Goal: Transaction & Acquisition: Download file/media

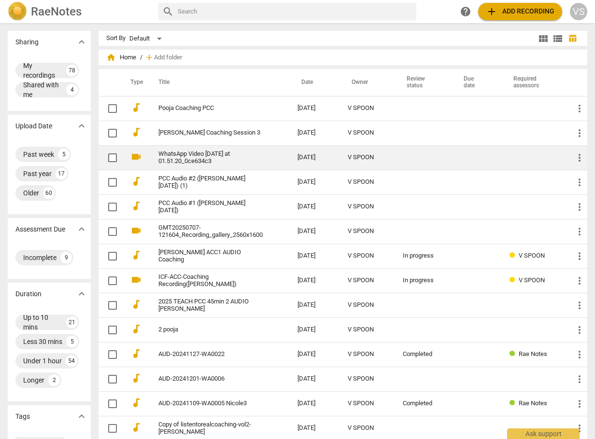
click at [221, 157] on link "WhatsApp Video [DATE] at 01.51.20_0ce634c3" at bounding box center [210, 158] width 104 height 14
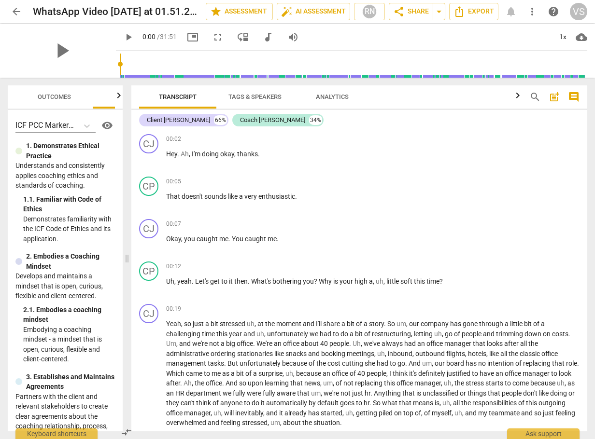
drag, startPoint x: 300, startPoint y: 259, endPoint x: 129, endPoint y: 264, distance: 171.0
click at [129, 264] on span at bounding box center [127, 259] width 6 height 362
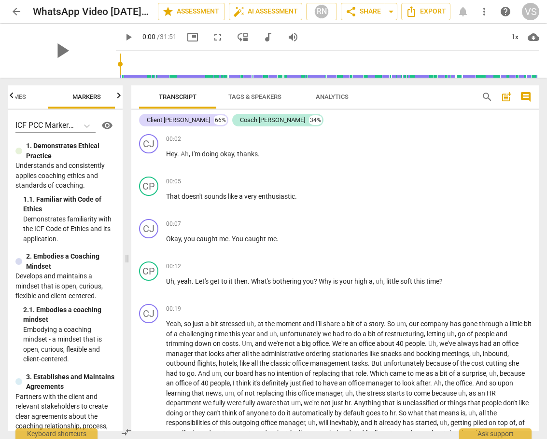
scroll to position [0, 55]
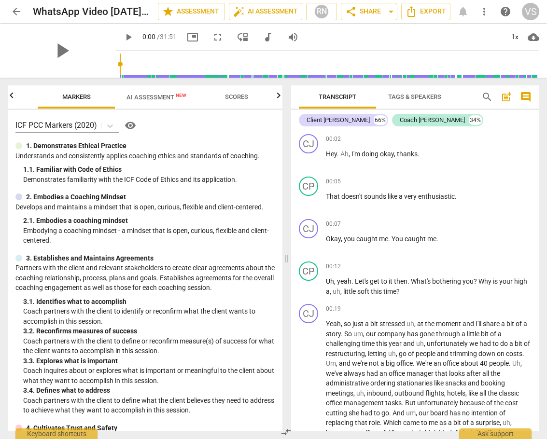
drag, startPoint x: 128, startPoint y: 125, endPoint x: 288, endPoint y: 143, distance: 160.8
click at [288, 143] on span at bounding box center [287, 259] width 6 height 362
click at [174, 100] on span "AI Assessment New" at bounding box center [157, 97] width 60 height 7
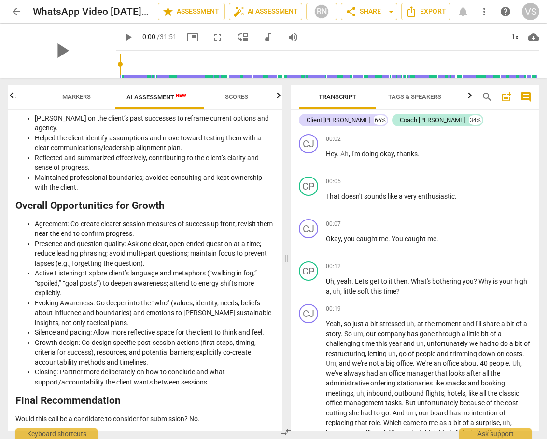
scroll to position [1968, 0]
click at [245, 97] on span "Scores" at bounding box center [236, 96] width 23 height 7
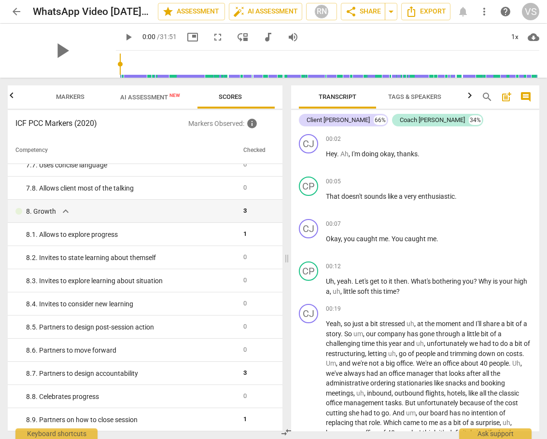
scroll to position [823, 0]
click at [17, 12] on span "arrow_back" at bounding box center [17, 12] width 12 height 12
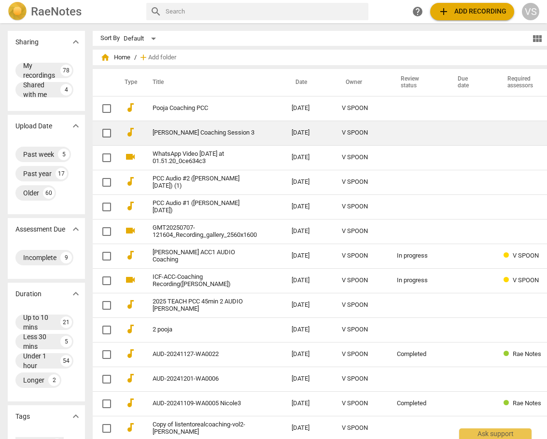
click at [183, 133] on link "[PERSON_NAME] Coaching Session 3" at bounding box center [205, 132] width 104 height 7
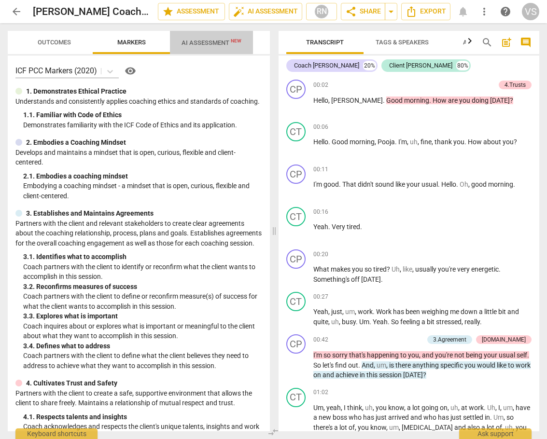
click at [224, 46] on div "arrow_back [PERSON_NAME] Coaching Session 3 edit star Assessment auto_fix_high …" at bounding box center [273, 219] width 547 height 439
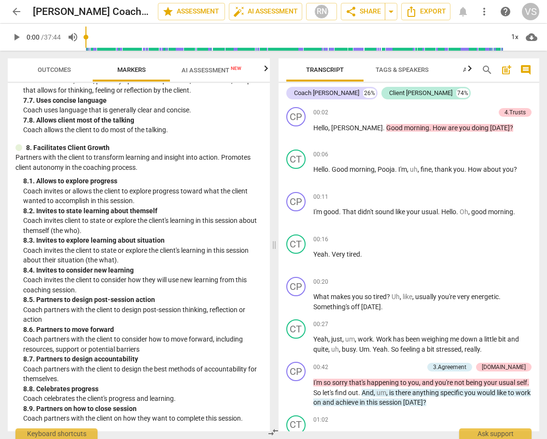
scroll to position [1345, 0]
click at [219, 72] on span "AI Assessment New" at bounding box center [212, 70] width 60 height 7
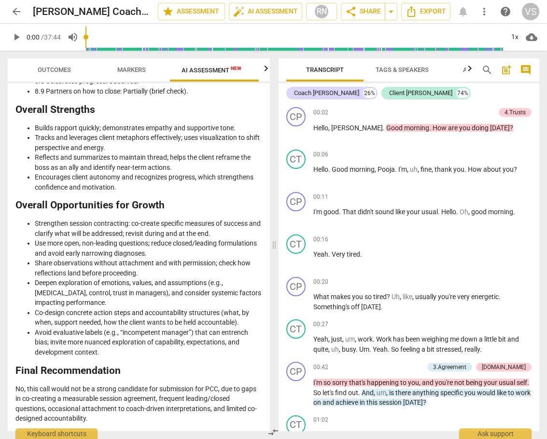
scroll to position [2023, 0]
click at [19, 13] on span "arrow_back" at bounding box center [17, 12] width 12 height 12
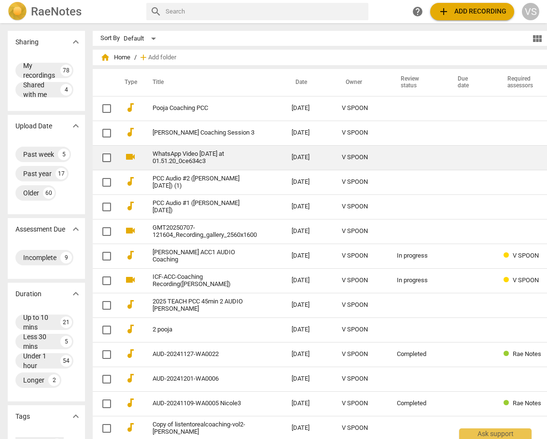
click at [184, 164] on link "WhatsApp Video [DATE] at 01.51.20_0ce634c3" at bounding box center [205, 158] width 104 height 14
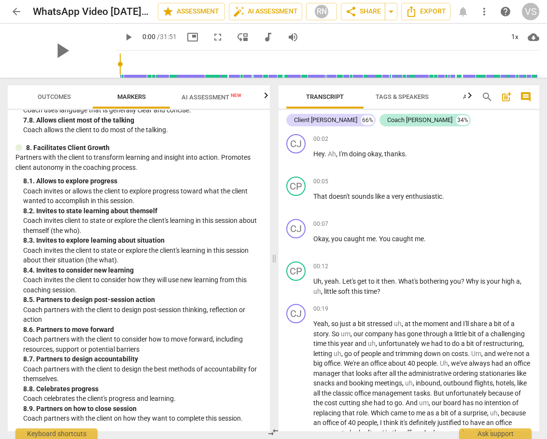
scroll to position [1373, 0]
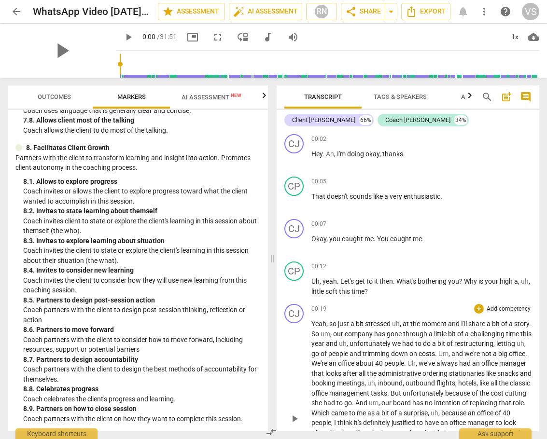
drag, startPoint x: 272, startPoint y: 380, endPoint x: 277, endPoint y: 389, distance: 10.6
click at [270, 427] on div "Outcomes Markers AI Assessment New Scores ICF PCC Markers (2020) visibility 1. …" at bounding box center [273, 259] width 547 height 362
click at [220, 94] on span "AI Assessment New" at bounding box center [212, 97] width 60 height 7
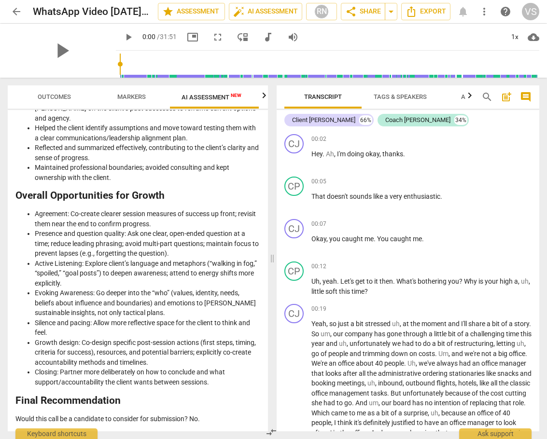
scroll to position [2012, 0]
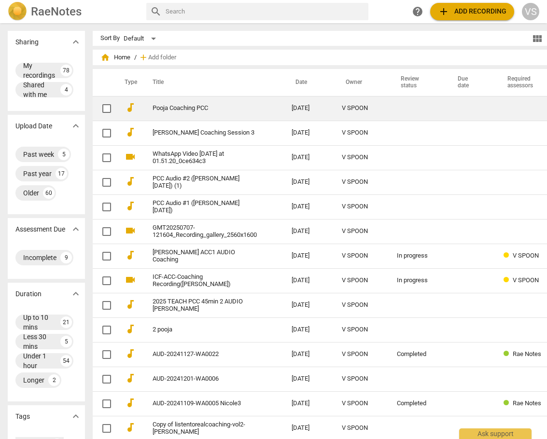
click at [188, 108] on link "Pooja Coaching PCC" at bounding box center [205, 108] width 104 height 7
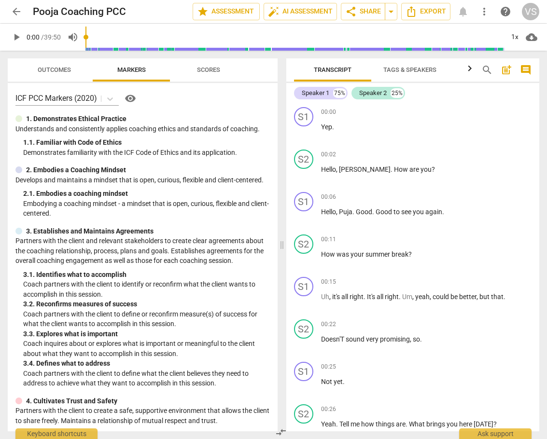
drag, startPoint x: 275, startPoint y: 242, endPoint x: 242, endPoint y: 174, distance: 75.6
click at [283, 246] on span at bounding box center [282, 245] width 6 height 389
click at [20, 37] on span "play_arrow" at bounding box center [17, 37] width 12 height 12
type input "2"
click at [18, 10] on span "arrow_back" at bounding box center [17, 12] width 12 height 12
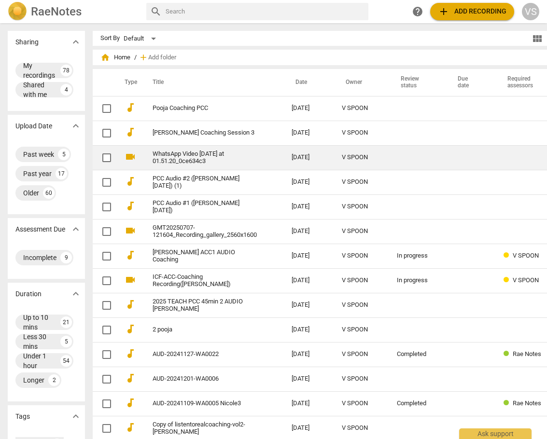
click at [212, 158] on link "WhatsApp Video [DATE] at 01.51.20_0ce634c3" at bounding box center [205, 158] width 104 height 14
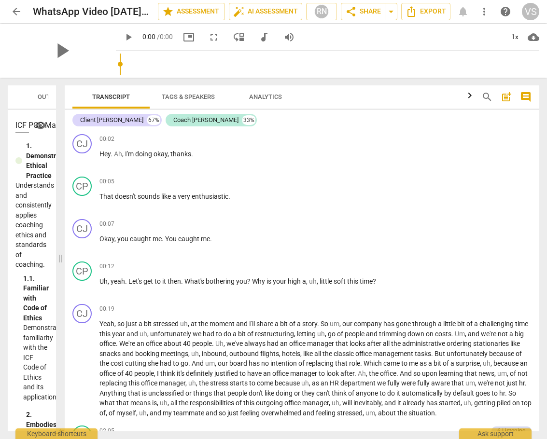
drag, startPoint x: 118, startPoint y: 241, endPoint x: 60, endPoint y: 245, distance: 58.1
click at [60, 245] on span at bounding box center [60, 259] width 6 height 362
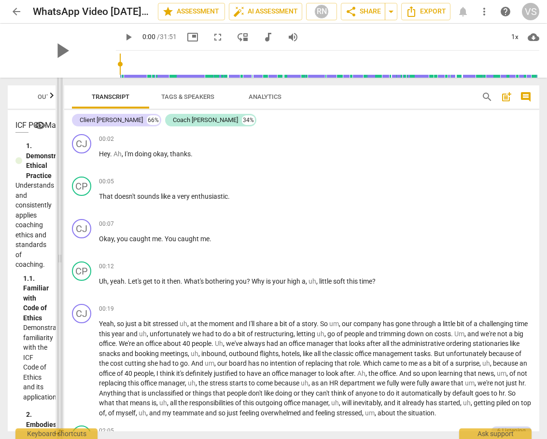
click at [59, 260] on span at bounding box center [60, 259] width 6 height 362
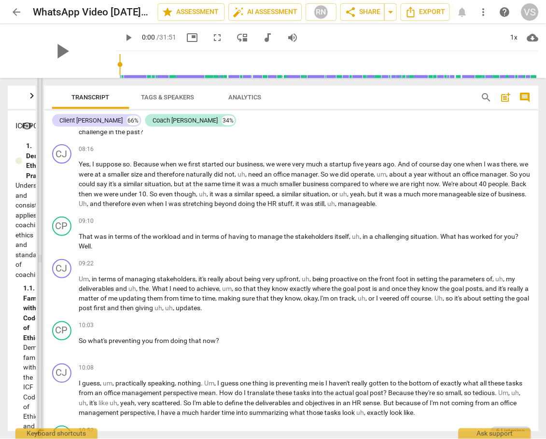
scroll to position [1040, 0]
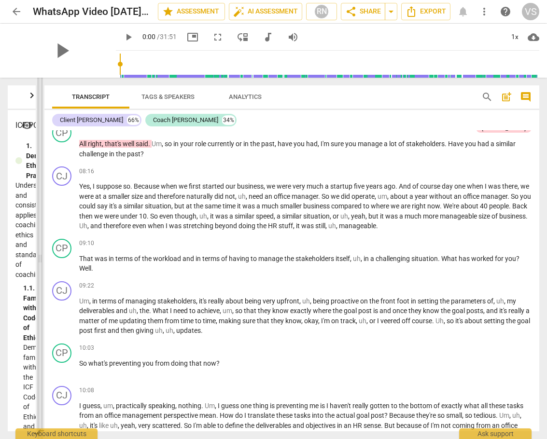
drag, startPoint x: 61, startPoint y: 259, endPoint x: 41, endPoint y: 259, distance: 19.8
click at [41, 259] on span at bounding box center [40, 259] width 6 height 362
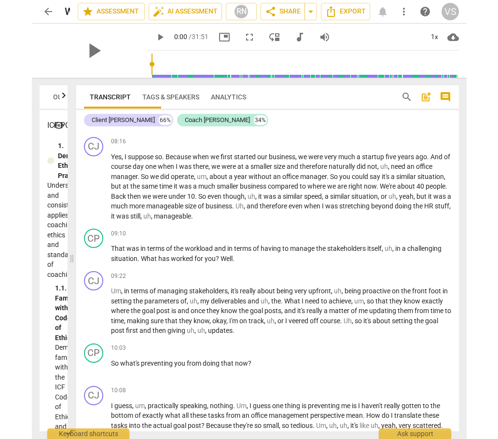
scroll to position [1096, 0]
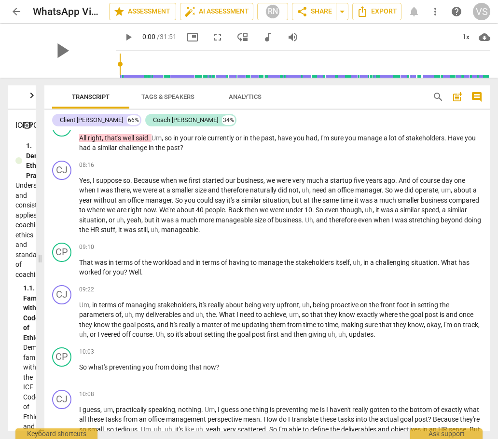
click at [290, 113] on div "CJ play_arrow pause 07:52 + Add competency keyboard_arrow_right Exactly ." at bounding box center [267, 92] width 447 height 42
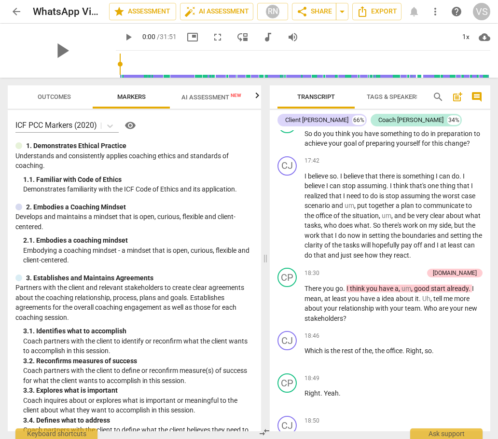
scroll to position [3705, 0]
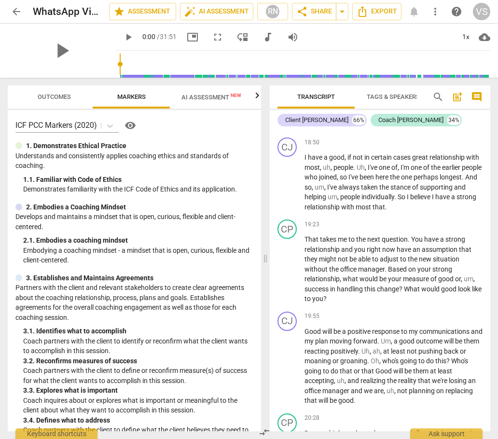
drag, startPoint x: 40, startPoint y: 260, endPoint x: 266, endPoint y: 275, distance: 226.0
click at [266, 275] on span at bounding box center [266, 259] width 6 height 362
click at [16, 8] on span "arrow_back" at bounding box center [17, 12] width 12 height 12
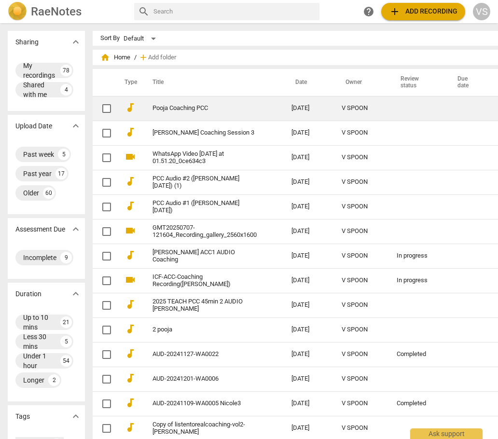
click at [201, 109] on link "Pooja Coaching PCC" at bounding box center [205, 108] width 104 height 7
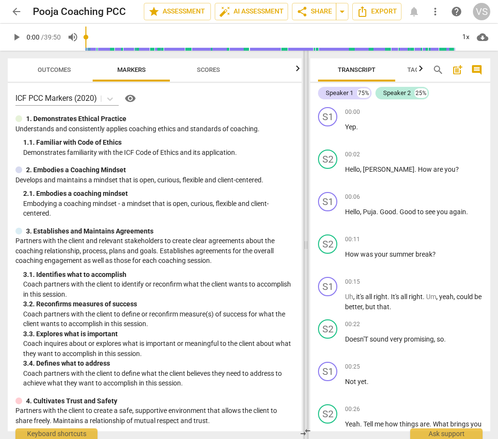
drag, startPoint x: 251, startPoint y: 246, endPoint x: 308, endPoint y: 245, distance: 56.5
click at [308, 245] on span at bounding box center [306, 245] width 6 height 389
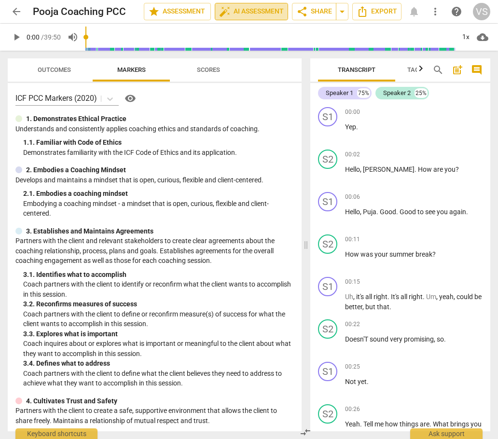
click at [248, 13] on span "auto_fix_high AI Assessment" at bounding box center [251, 12] width 65 height 12
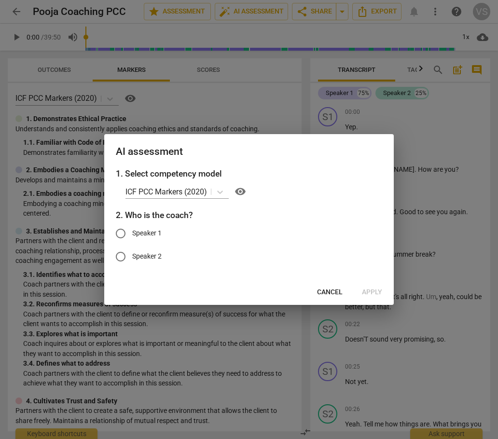
drag, startPoint x: 242, startPoint y: 256, endPoint x: 223, endPoint y: 264, distance: 21.1
click at [240, 264] on label "Speaker 2" at bounding box center [242, 256] width 266 height 23
click at [132, 264] on input "Speaker 2" at bounding box center [120, 256] width 23 height 23
radio input "true"
click at [120, 235] on input "Speaker 1" at bounding box center [120, 233] width 23 height 23
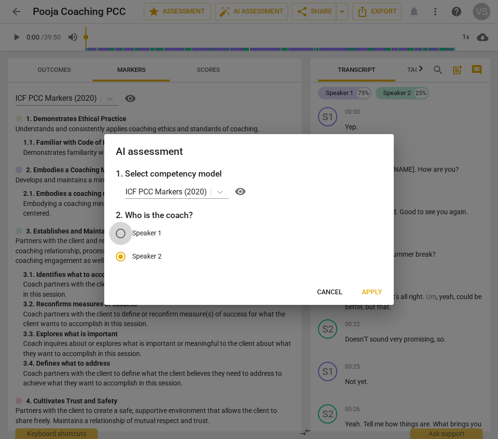
radio input "true"
radio input "false"
drag, startPoint x: 265, startPoint y: 137, endPoint x: 264, endPoint y: 142, distance: 4.9
click at [252, 143] on div "AI assessment" at bounding box center [249, 150] width 290 height 33
click at [322, 291] on span "Cancel" at bounding box center [330, 293] width 26 height 10
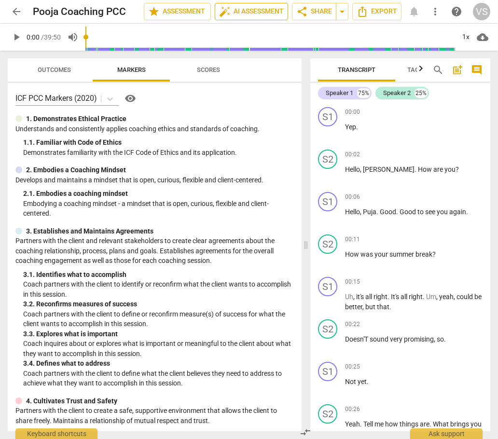
click at [248, 14] on span "auto_fix_high AI Assessment" at bounding box center [251, 12] width 65 height 12
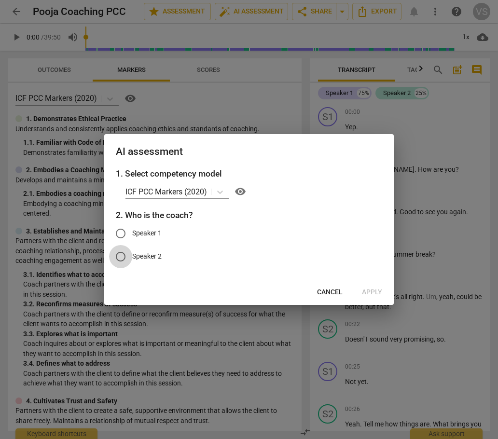
click at [124, 258] on input "Speaker 2" at bounding box center [120, 256] width 23 height 23
radio input "true"
click at [370, 295] on span "Apply" at bounding box center [372, 293] width 20 height 10
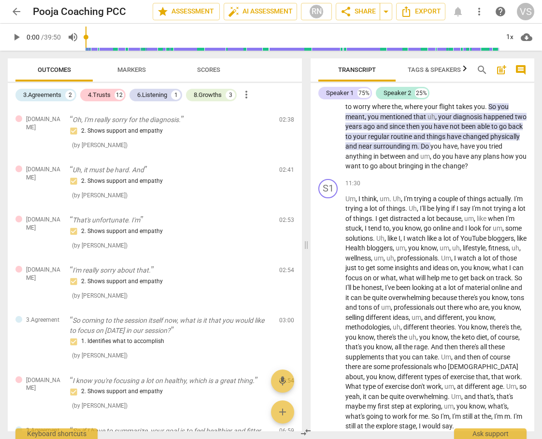
scroll to position [2366, 0]
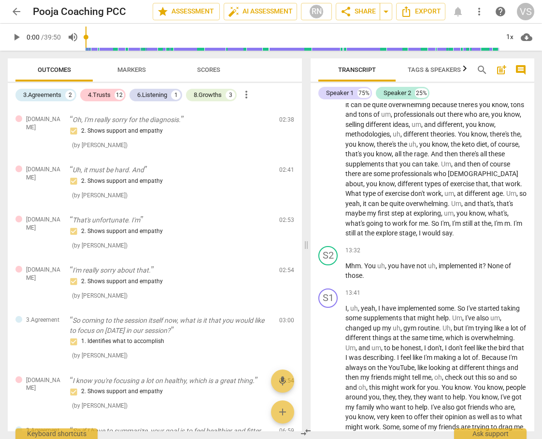
click at [219, 70] on span "Scores" at bounding box center [208, 69] width 23 height 7
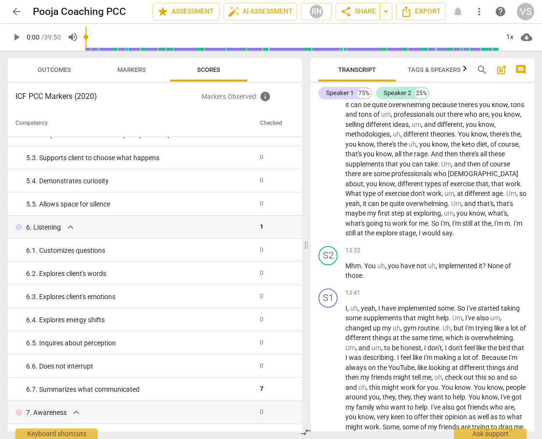
scroll to position [362, 0]
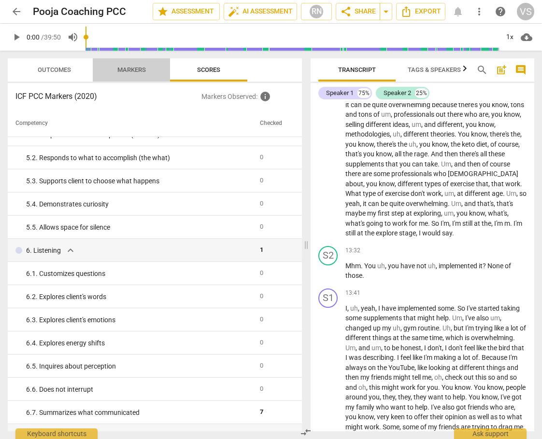
click at [140, 76] on span "Markers" at bounding box center [132, 70] width 52 height 13
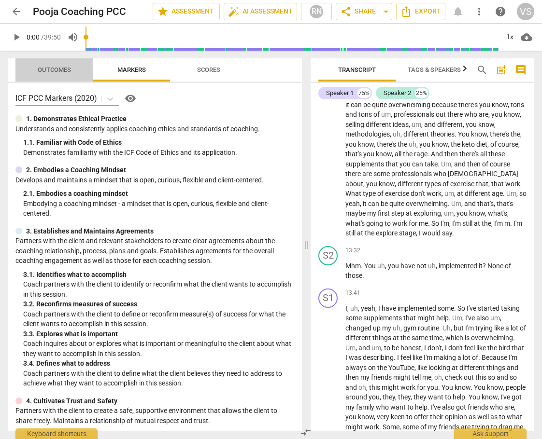
click at [63, 71] on span "Outcomes" at bounding box center [54, 69] width 33 height 7
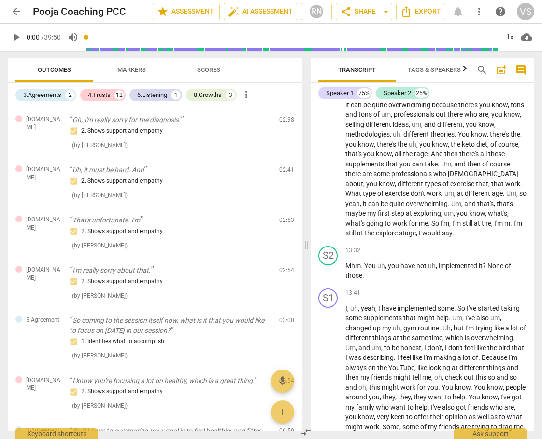
click at [18, 15] on span "arrow_back" at bounding box center [17, 12] width 12 height 12
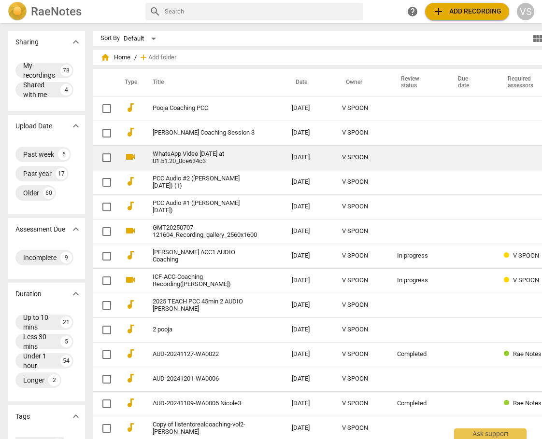
click at [166, 160] on link "WhatsApp Video [DATE] at 01.51.20_0ce634c3" at bounding box center [205, 158] width 104 height 14
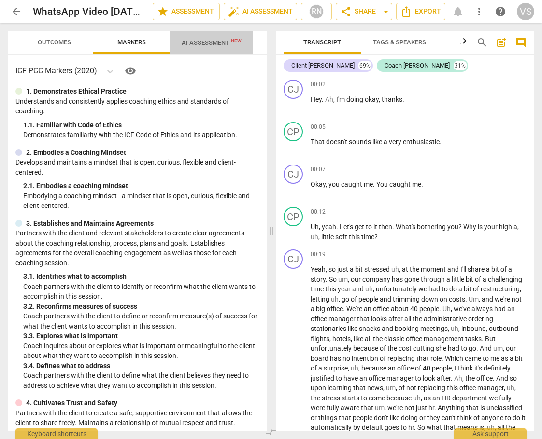
click at [212, 46] on span "AI Assessment New" at bounding box center [212, 42] width 60 height 7
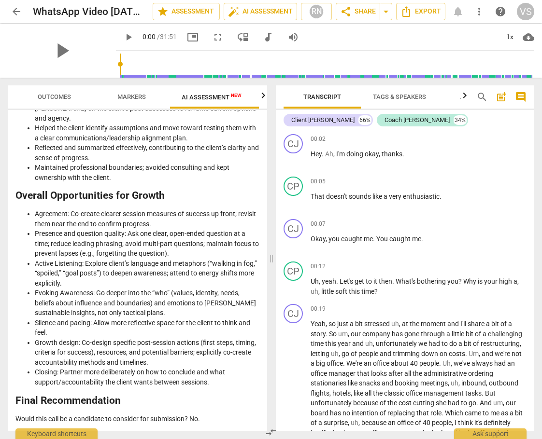
scroll to position [2012, 0]
click at [132, 100] on span "Markers" at bounding box center [131, 96] width 28 height 7
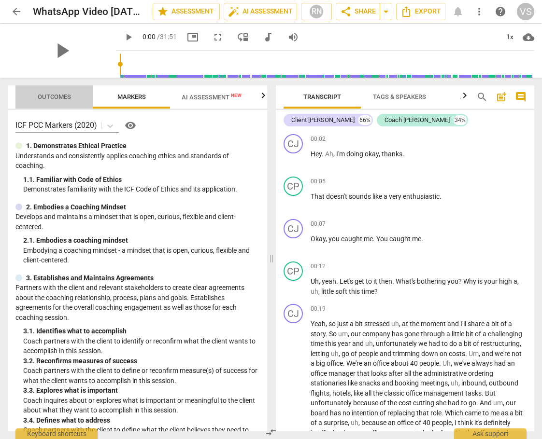
click at [54, 96] on span "Outcomes" at bounding box center [54, 96] width 33 height 7
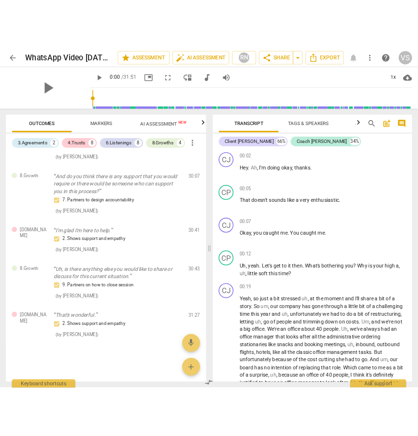
scroll to position [1691, 0]
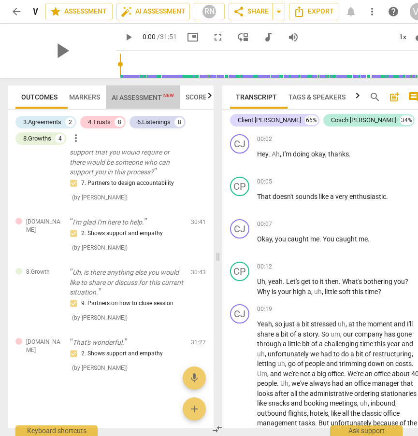
click at [160, 99] on span "AI Assessment New" at bounding box center [143, 98] width 62 height 8
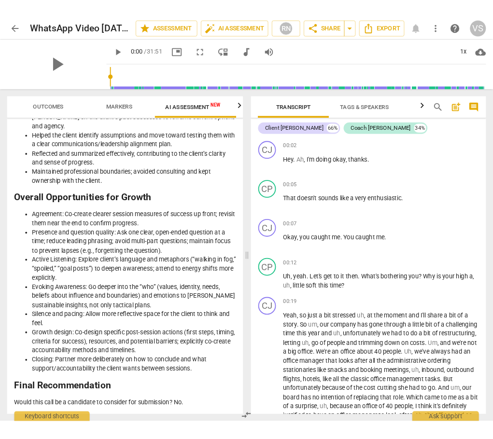
scroll to position [0, 2]
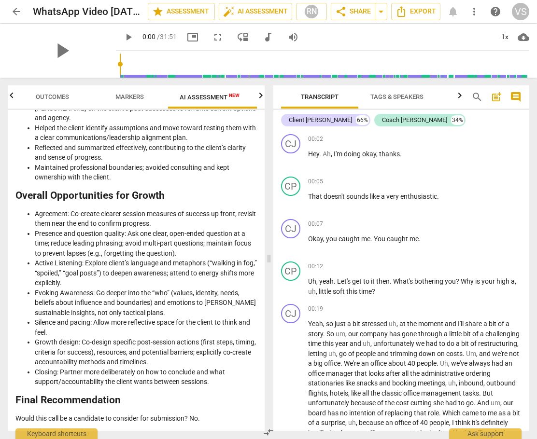
click at [16, 13] on span "arrow_back" at bounding box center [17, 12] width 12 height 12
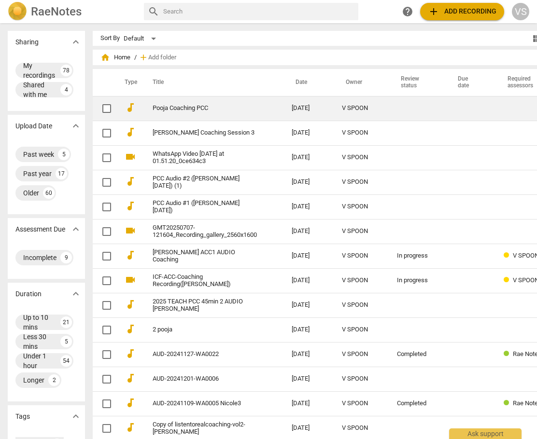
click at [208, 112] on link "Pooja Coaching PCC" at bounding box center [205, 108] width 104 height 7
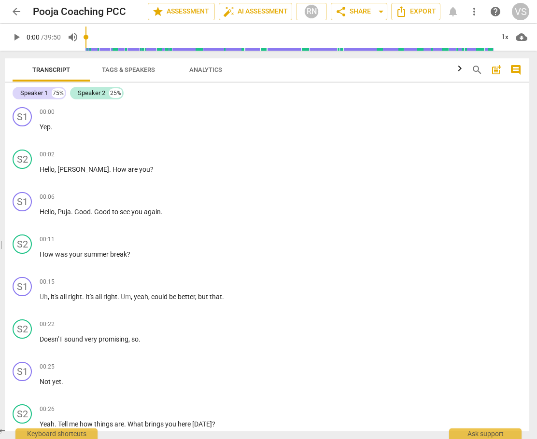
drag, startPoint x: 268, startPoint y: 243, endPoint x: -13, endPoint y: 244, distance: 280.1
click at [0, 0] on html "arrow_back Pooja Coaching PCC edit star Assessment auto_fix_high AI Assessment …" at bounding box center [268, 0] width 537 height 0
click at [18, 36] on span "play_arrow" at bounding box center [17, 37] width 12 height 12
click at [425, 121] on div "00:00 + Add competency keyboard_arrow_right Yep ." at bounding box center [281, 124] width 482 height 35
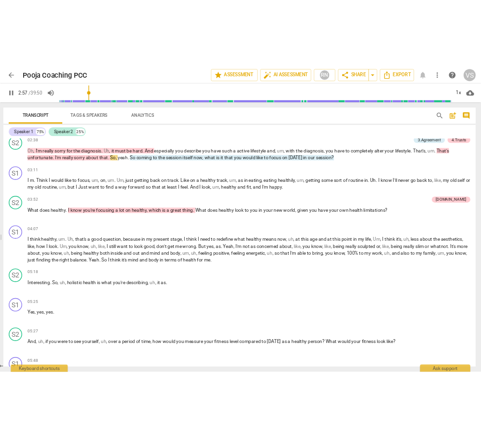
scroll to position [676, 0]
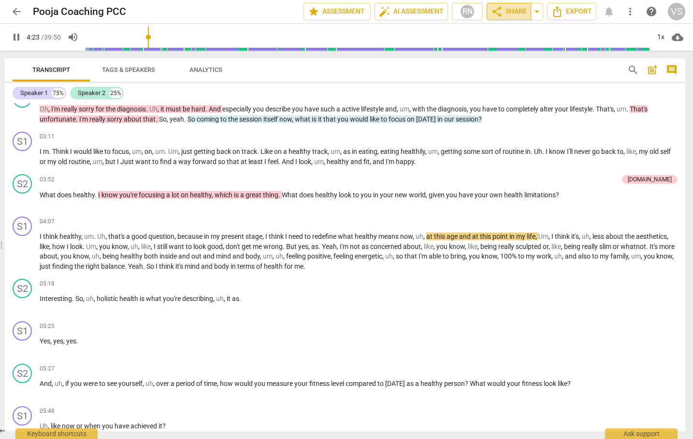
click at [513, 12] on span "share Share" at bounding box center [509, 12] width 36 height 12
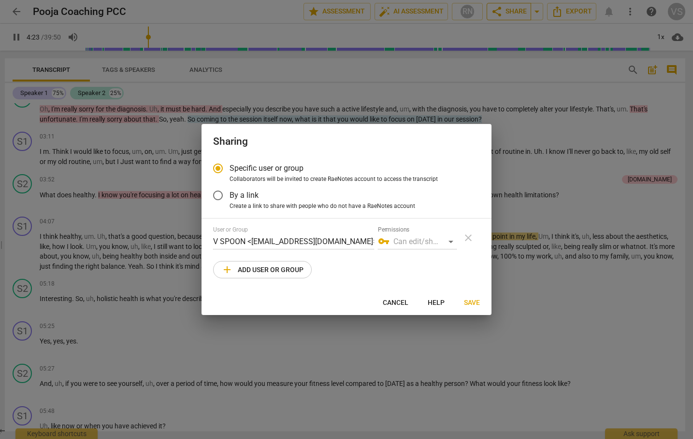
type input "264"
radio input "false"
type input "268"
click at [467, 306] on span "Save" at bounding box center [472, 303] width 16 height 10
radio input "false"
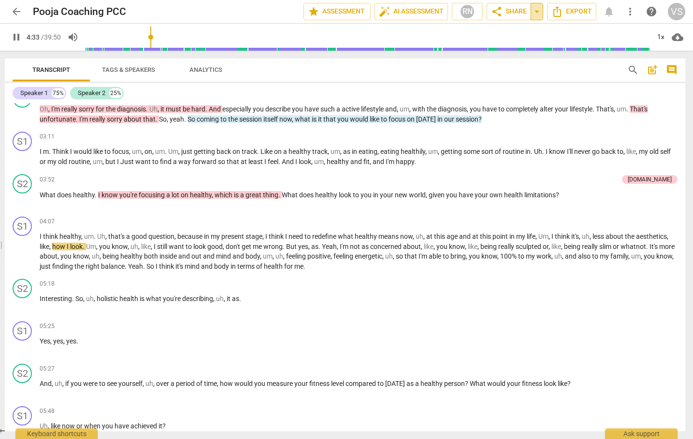
click at [534, 11] on span "arrow_drop_down" at bounding box center [537, 12] width 12 height 12
click at [581, 10] on span "Export" at bounding box center [571, 12] width 41 height 12
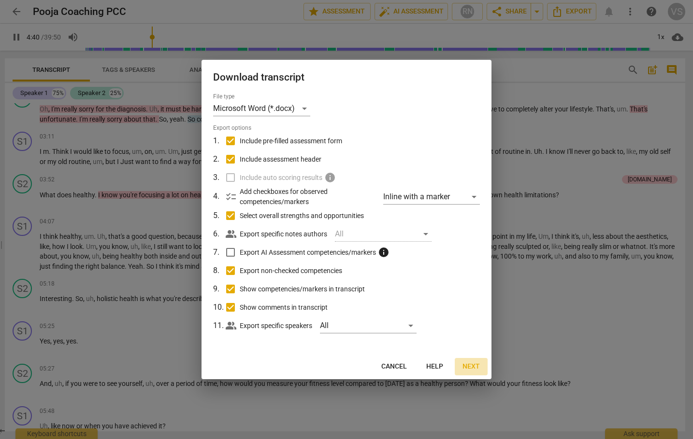
click at [469, 369] on span "Next" at bounding box center [470, 367] width 17 height 10
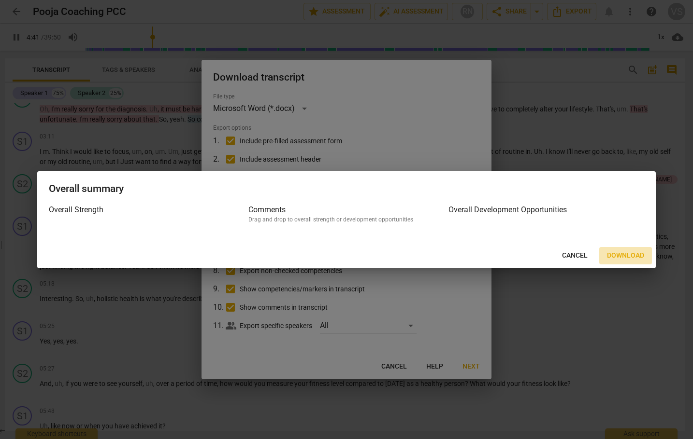
click at [625, 260] on span "Download" at bounding box center [625, 256] width 37 height 10
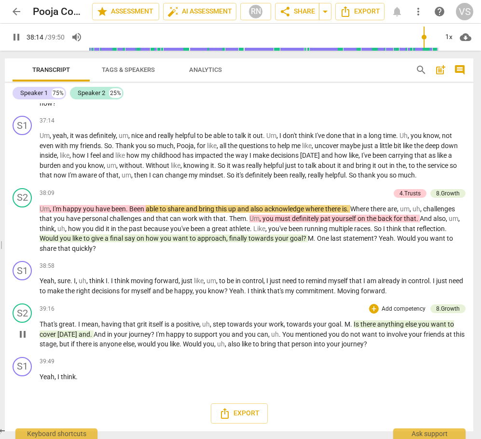
scroll to position [4260, 0]
type input "2296"
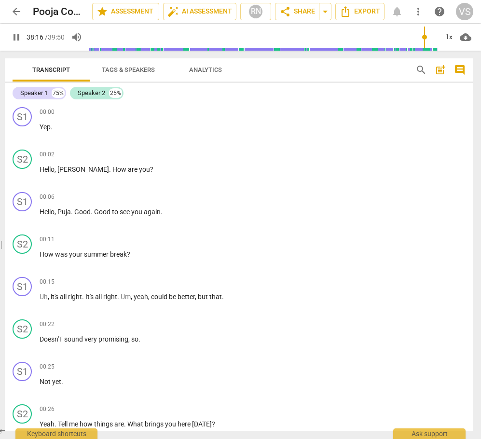
scroll to position [4260, 0]
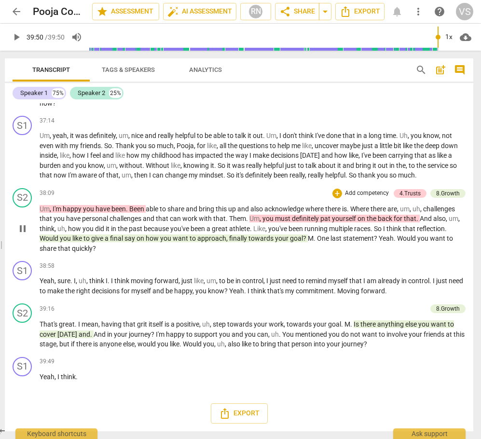
type input "2390"
